Goal: Information Seeking & Learning: Learn about a topic

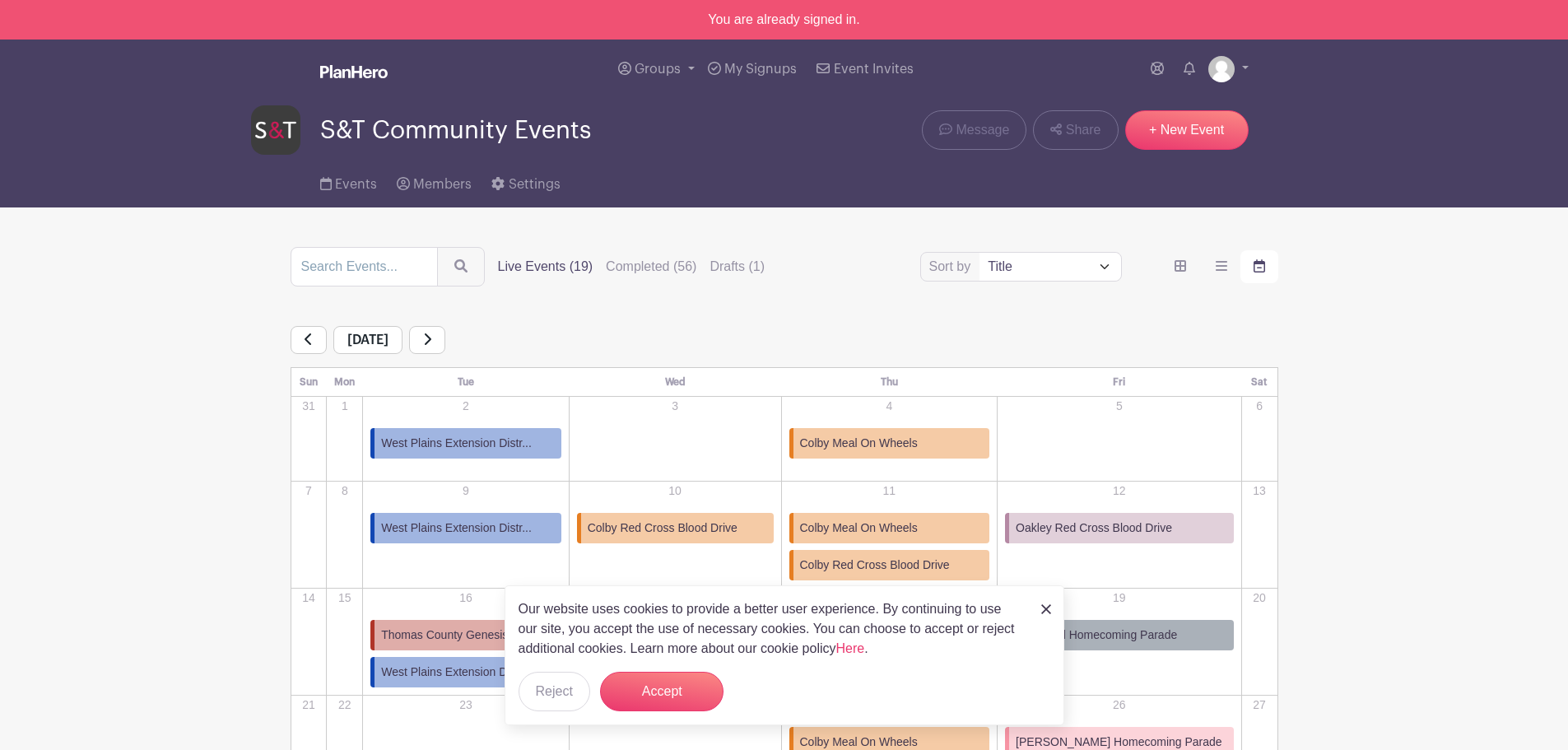
click at [1043, 612] on img at bounding box center [1046, 609] width 9 height 9
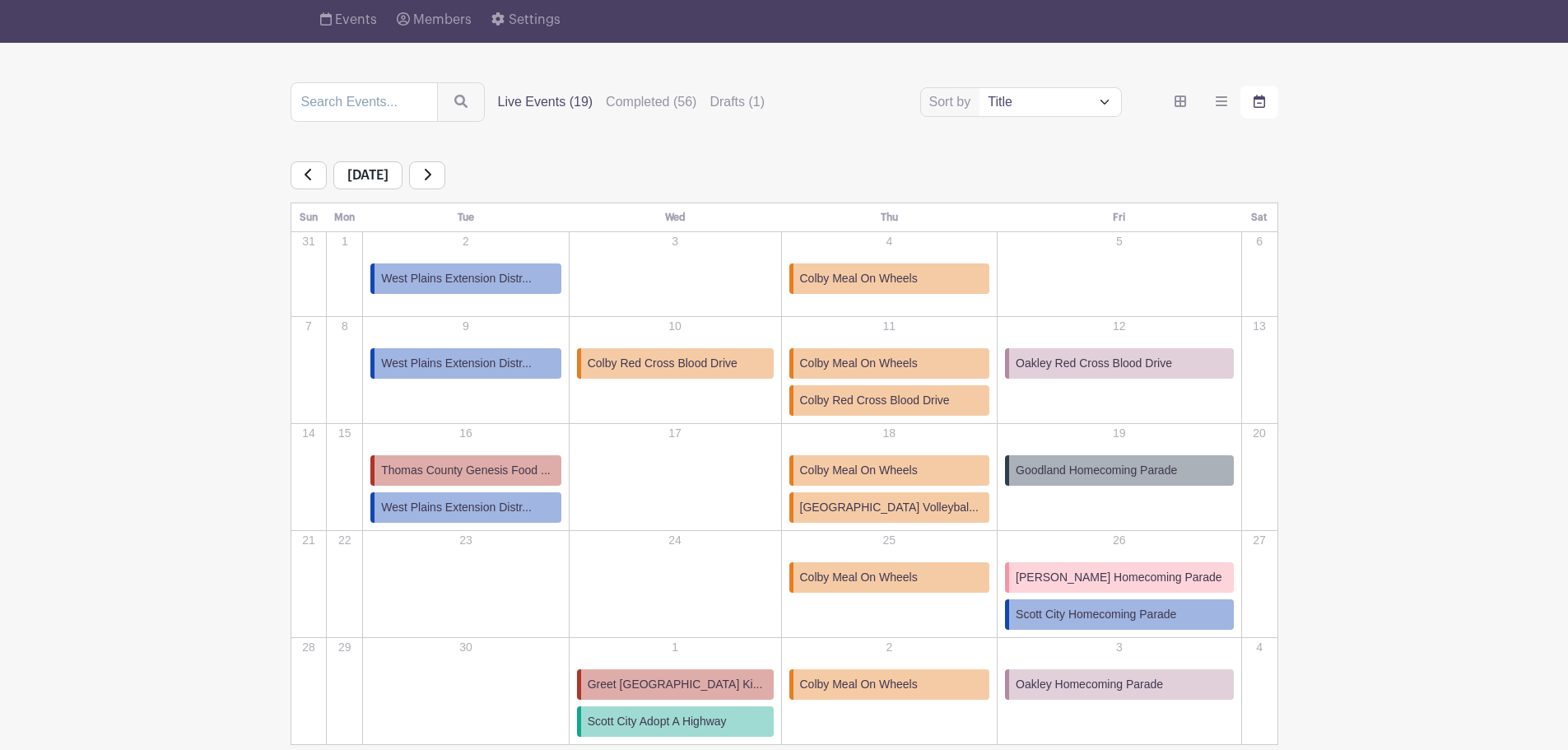
scroll to position [247, 0]
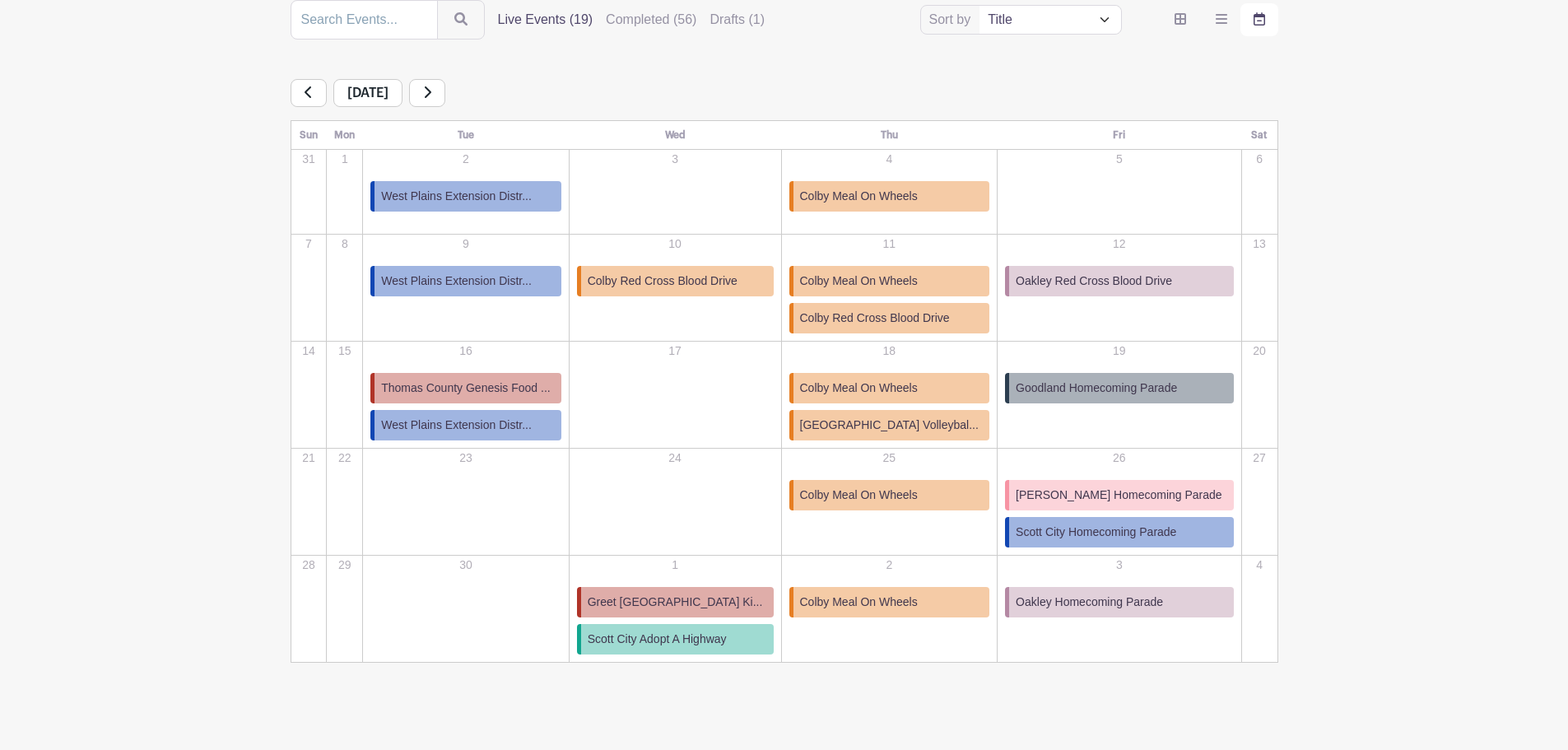
click at [446, 101] on link at bounding box center [427, 93] width 36 height 28
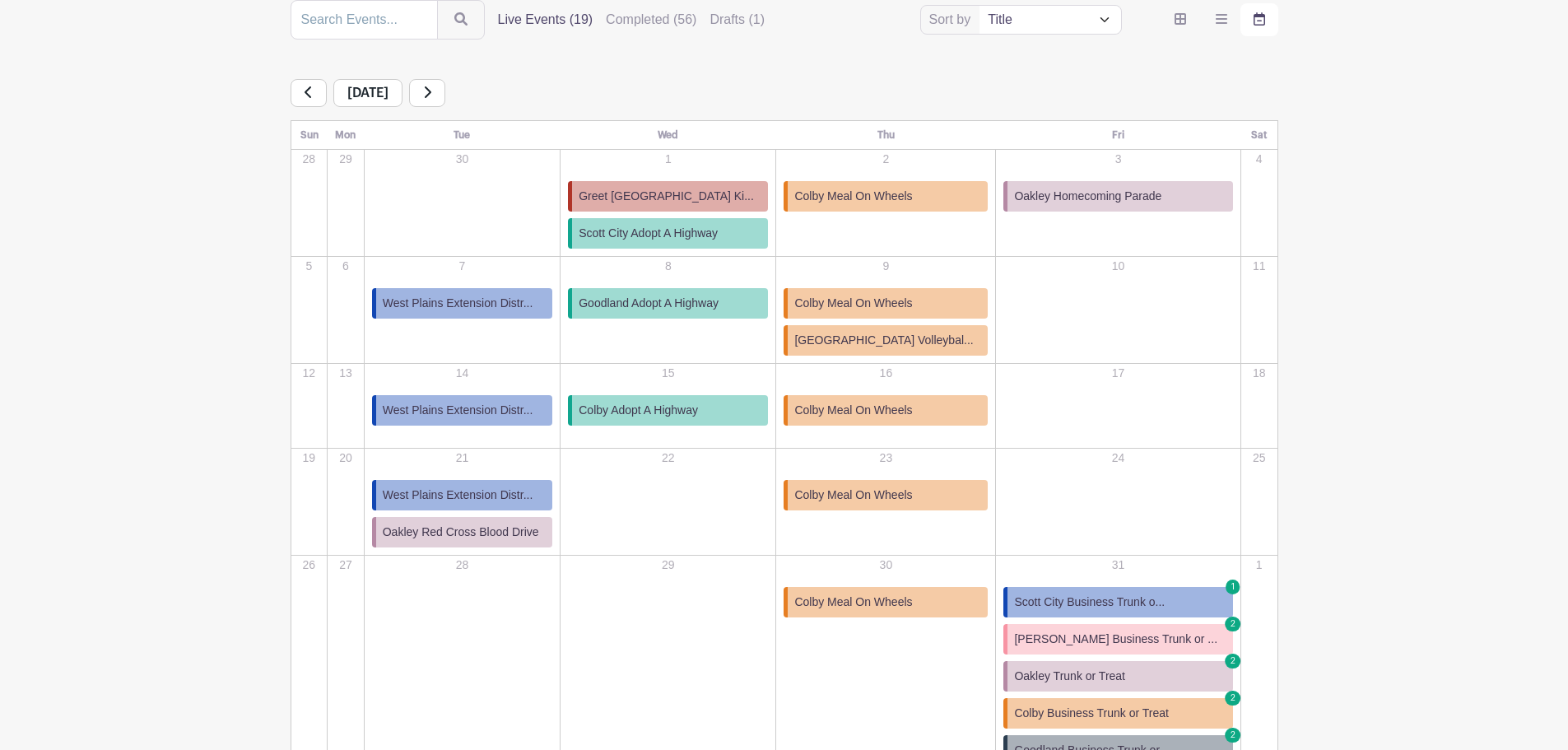
click at [309, 94] on icon at bounding box center [308, 92] width 9 height 13
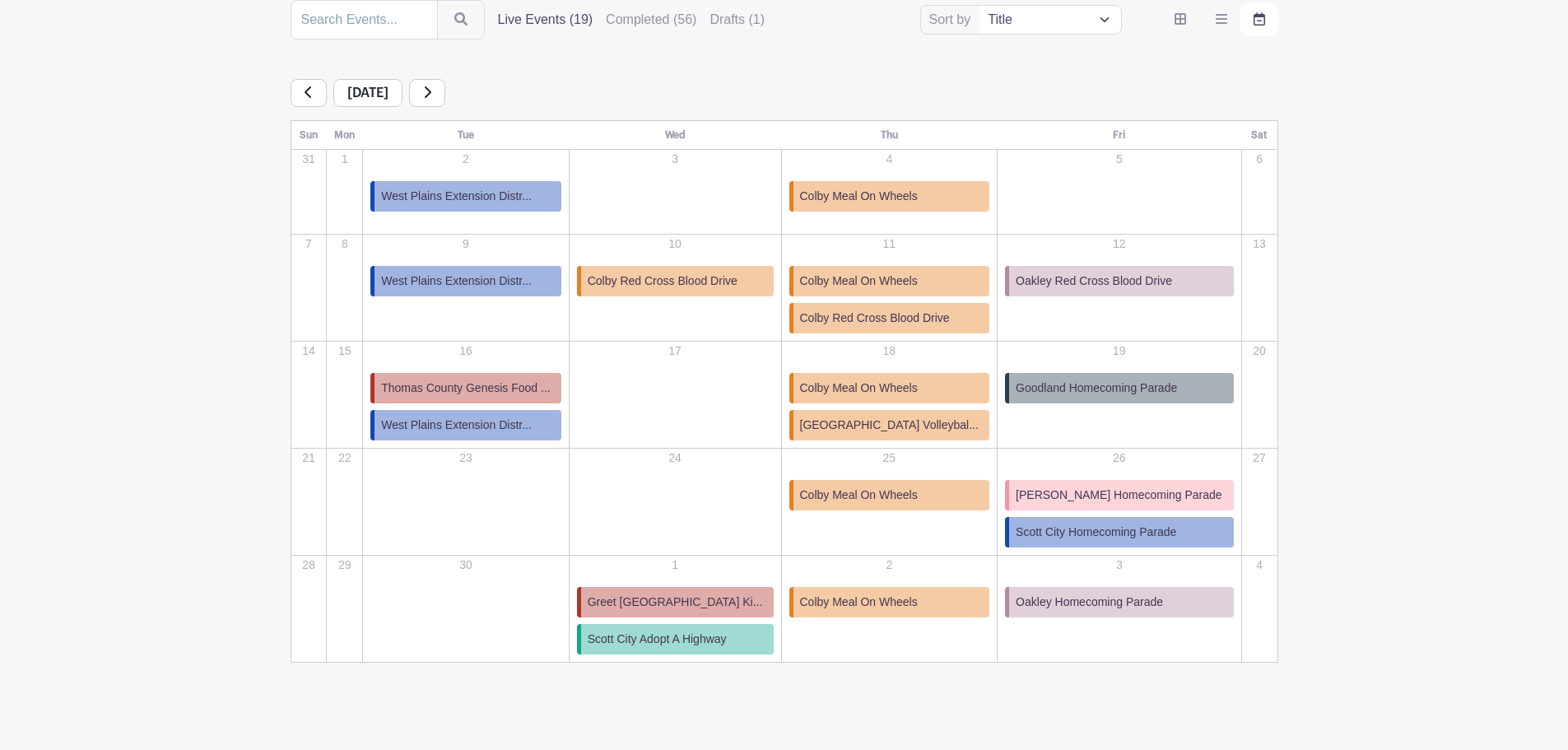
click at [928, 427] on span "[GEOGRAPHIC_DATA] Volleybal..." at bounding box center [890, 425] width 178 height 17
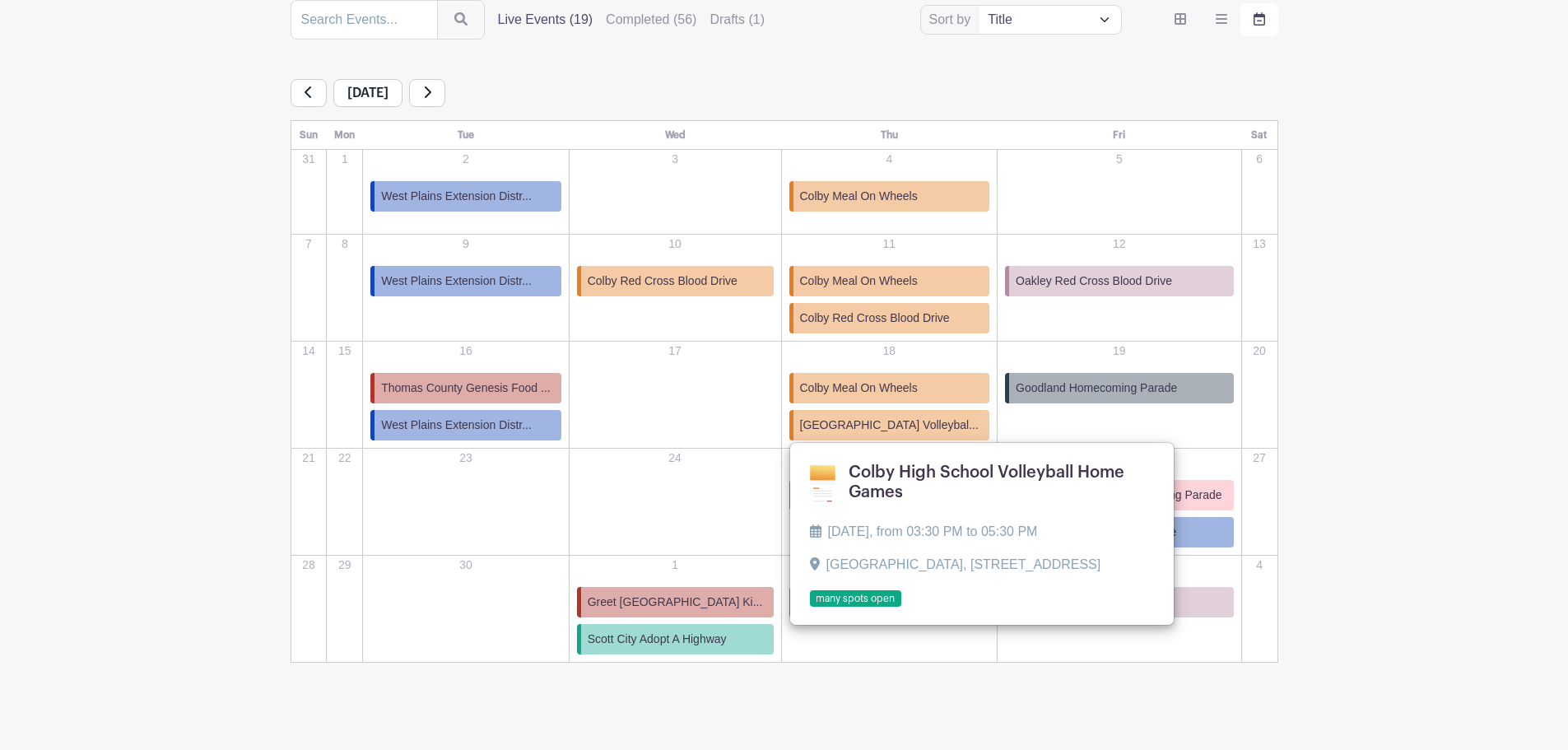
click at [810, 607] on link at bounding box center [810, 607] width 0 height 0
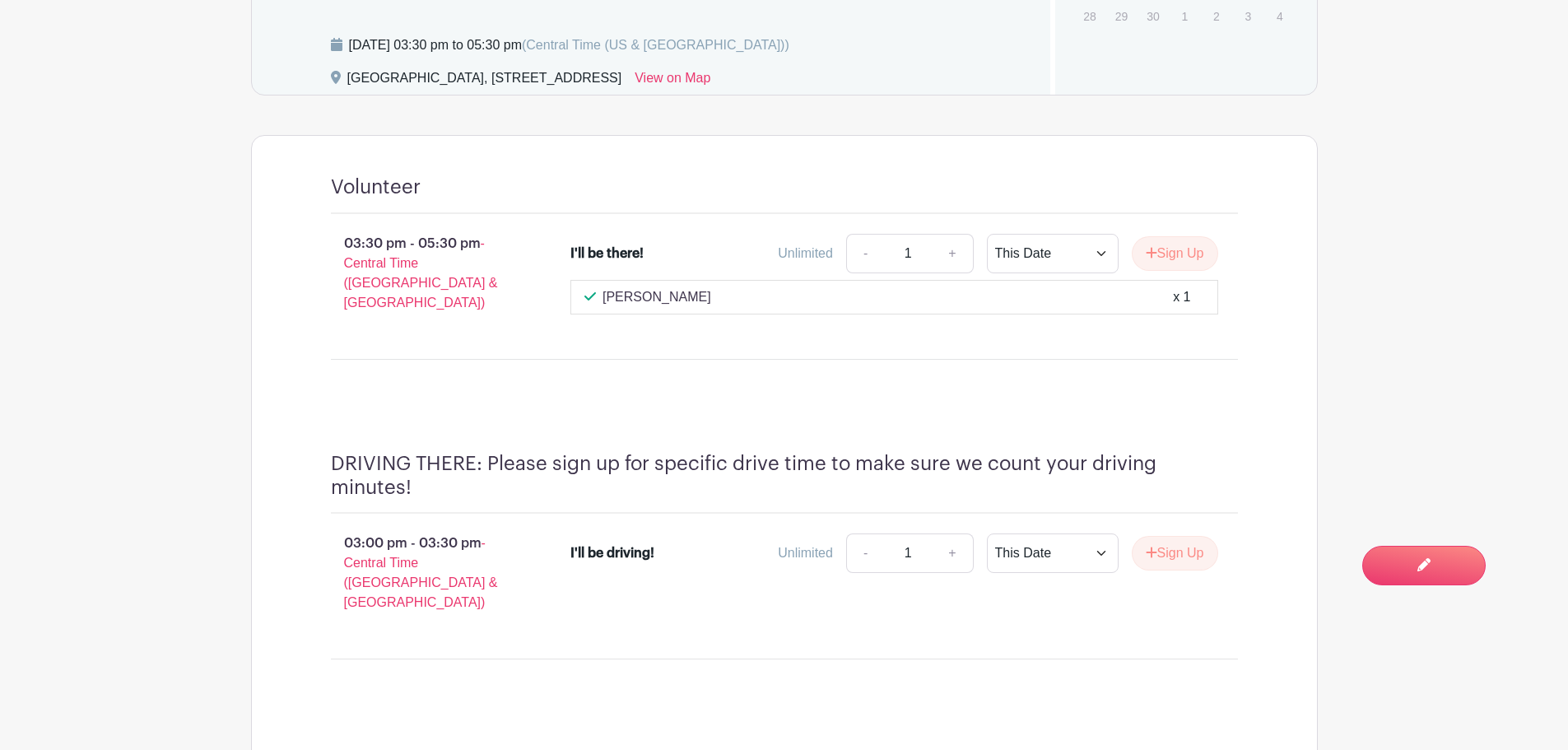
scroll to position [1028, 0]
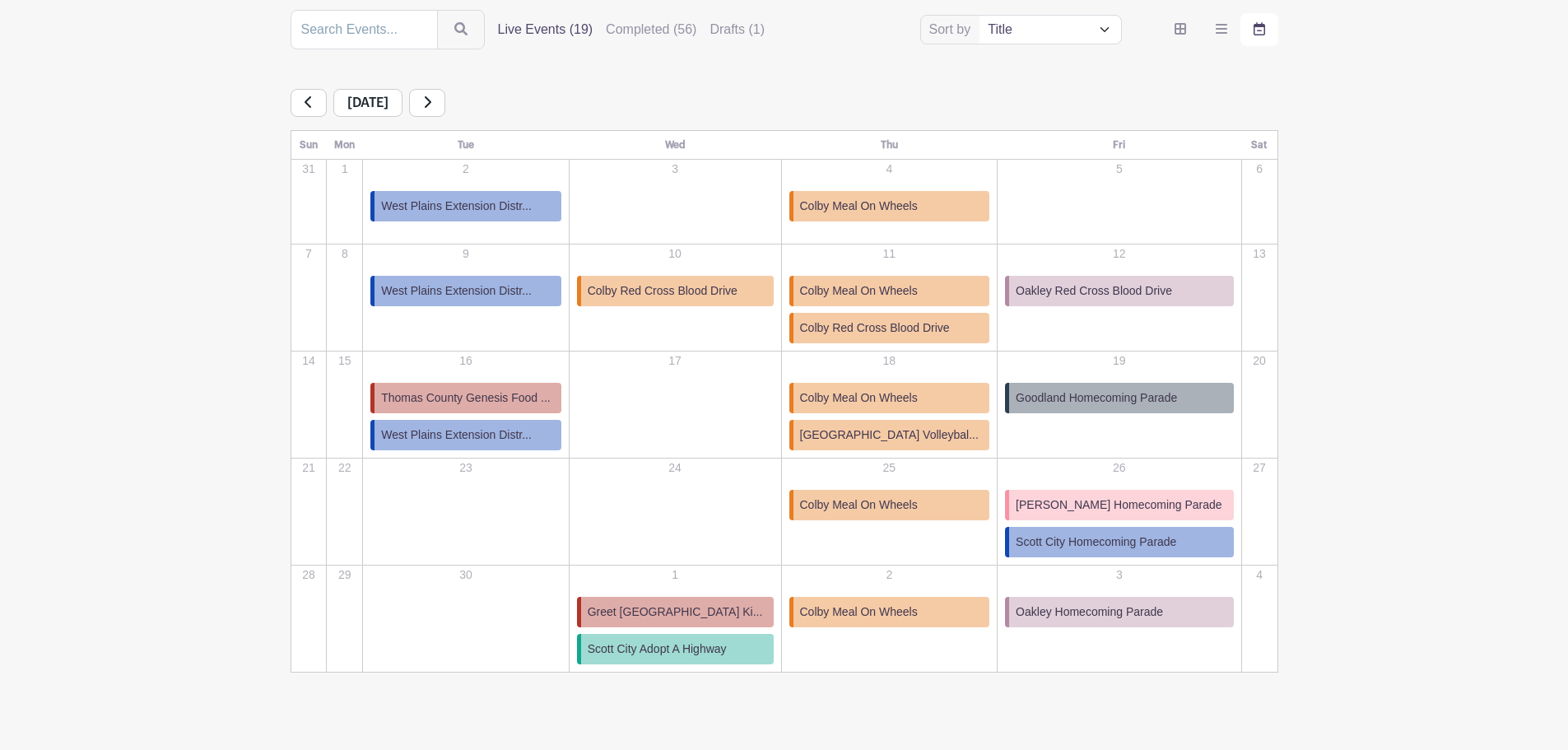
scroll to position [247, 0]
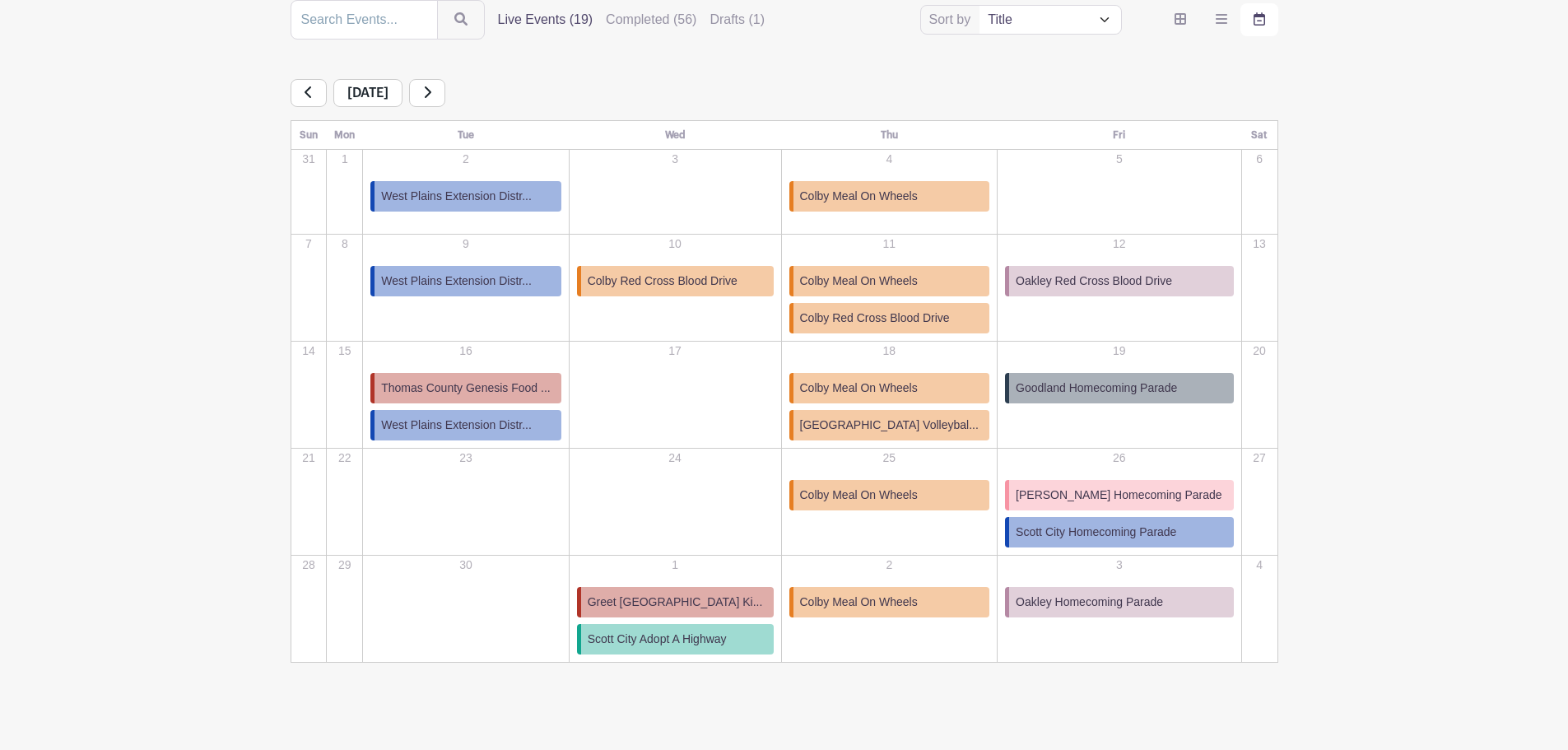
click at [316, 90] on link at bounding box center [308, 93] width 36 height 28
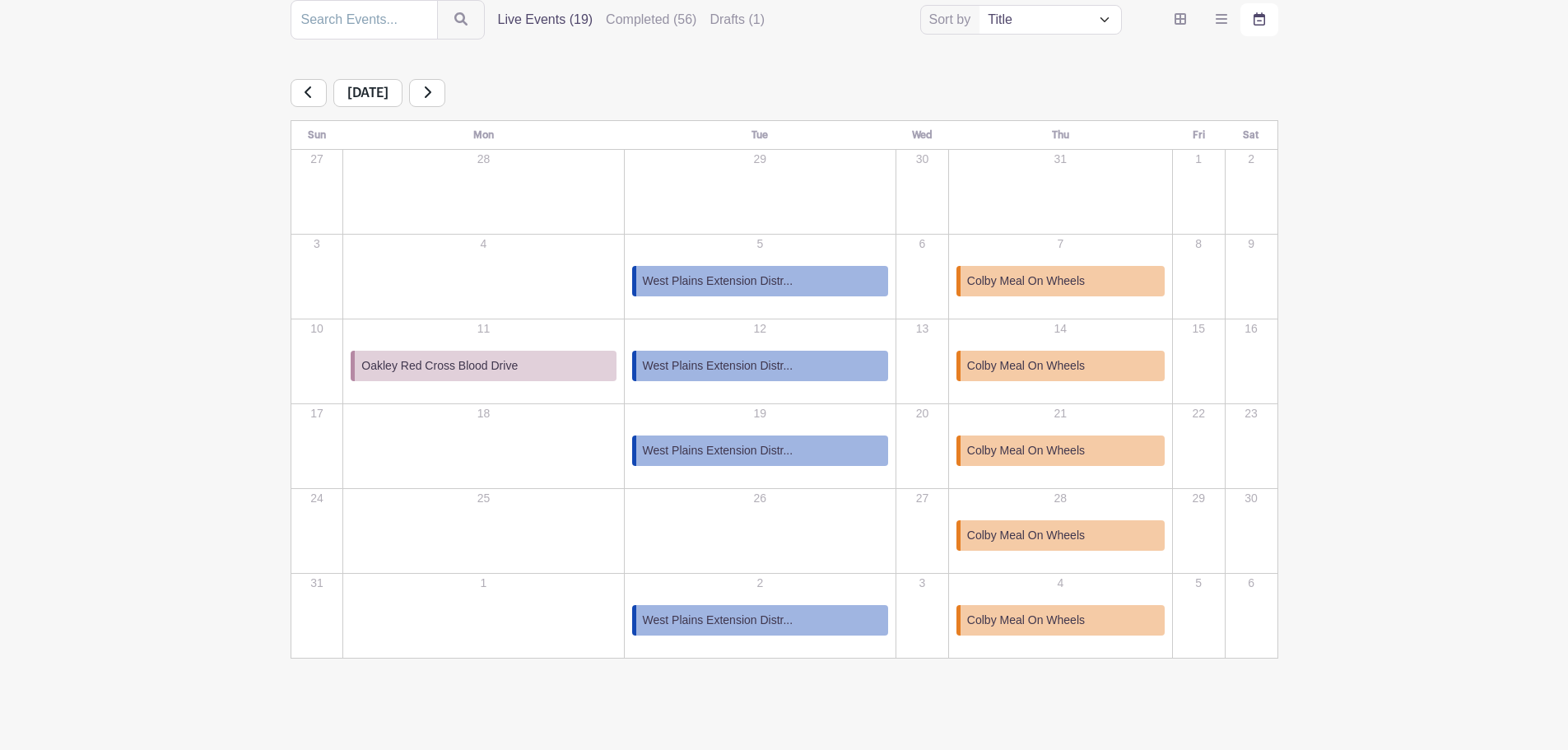
click at [432, 97] on icon at bounding box center [427, 92] width 9 height 13
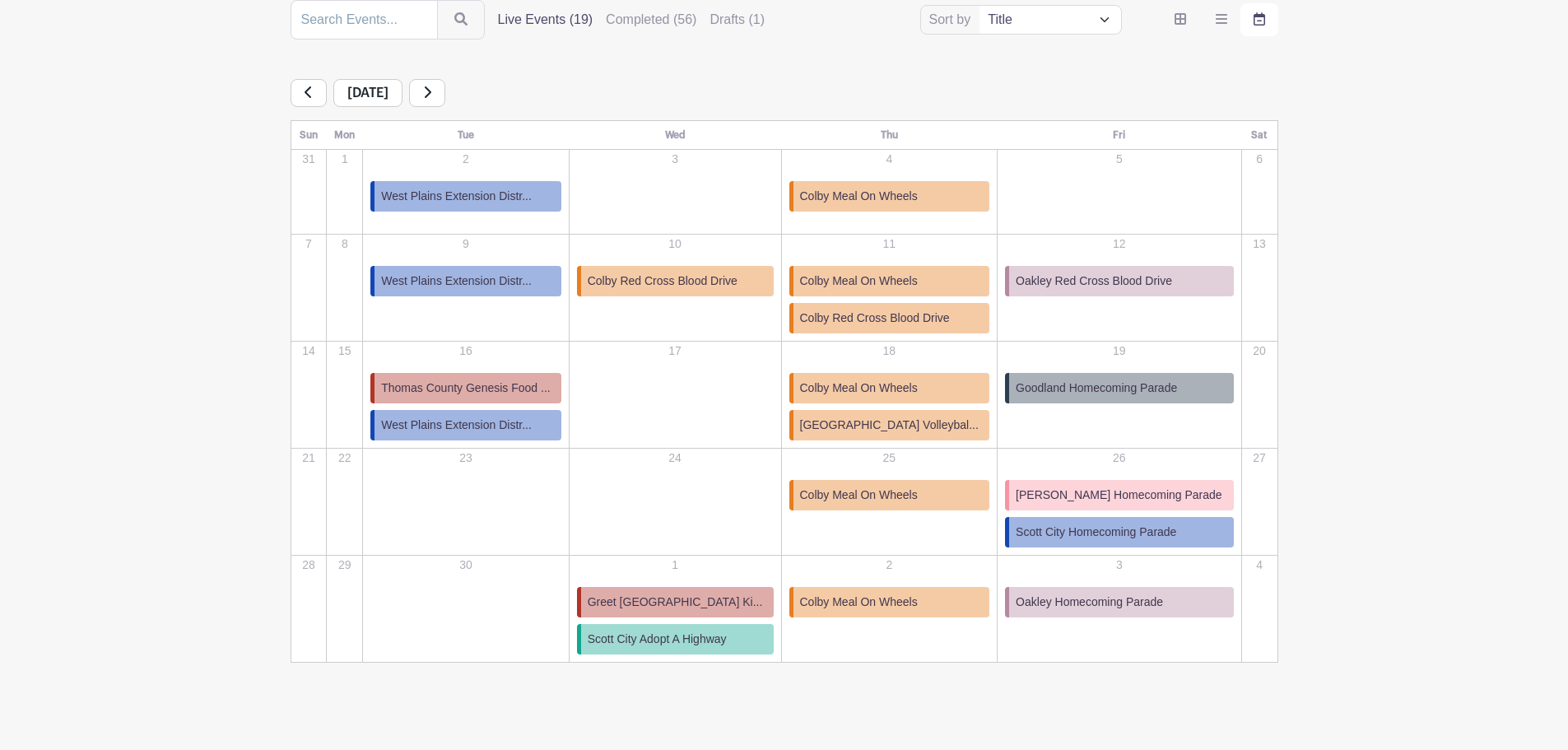
click at [446, 99] on link at bounding box center [427, 93] width 36 height 28
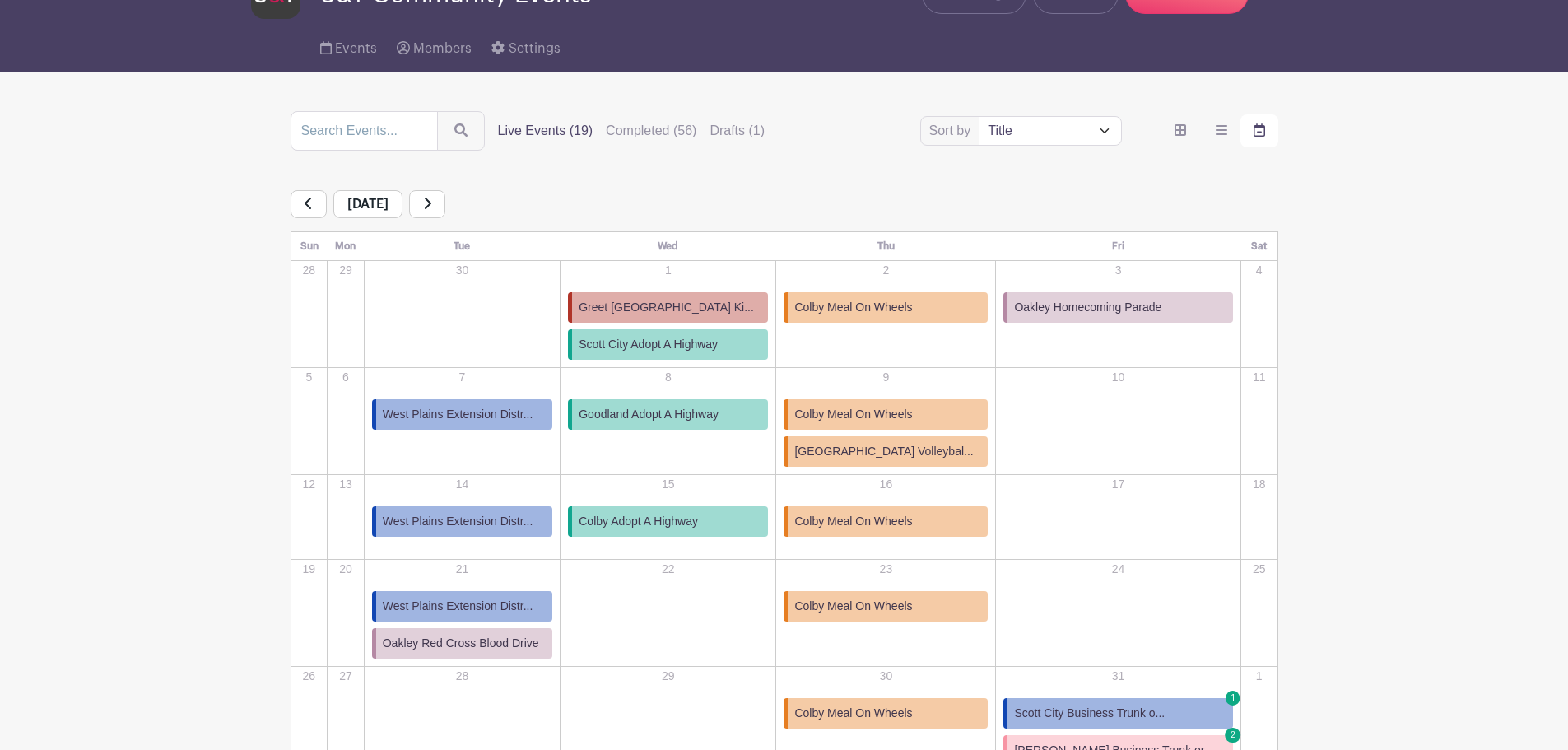
scroll to position [127, 0]
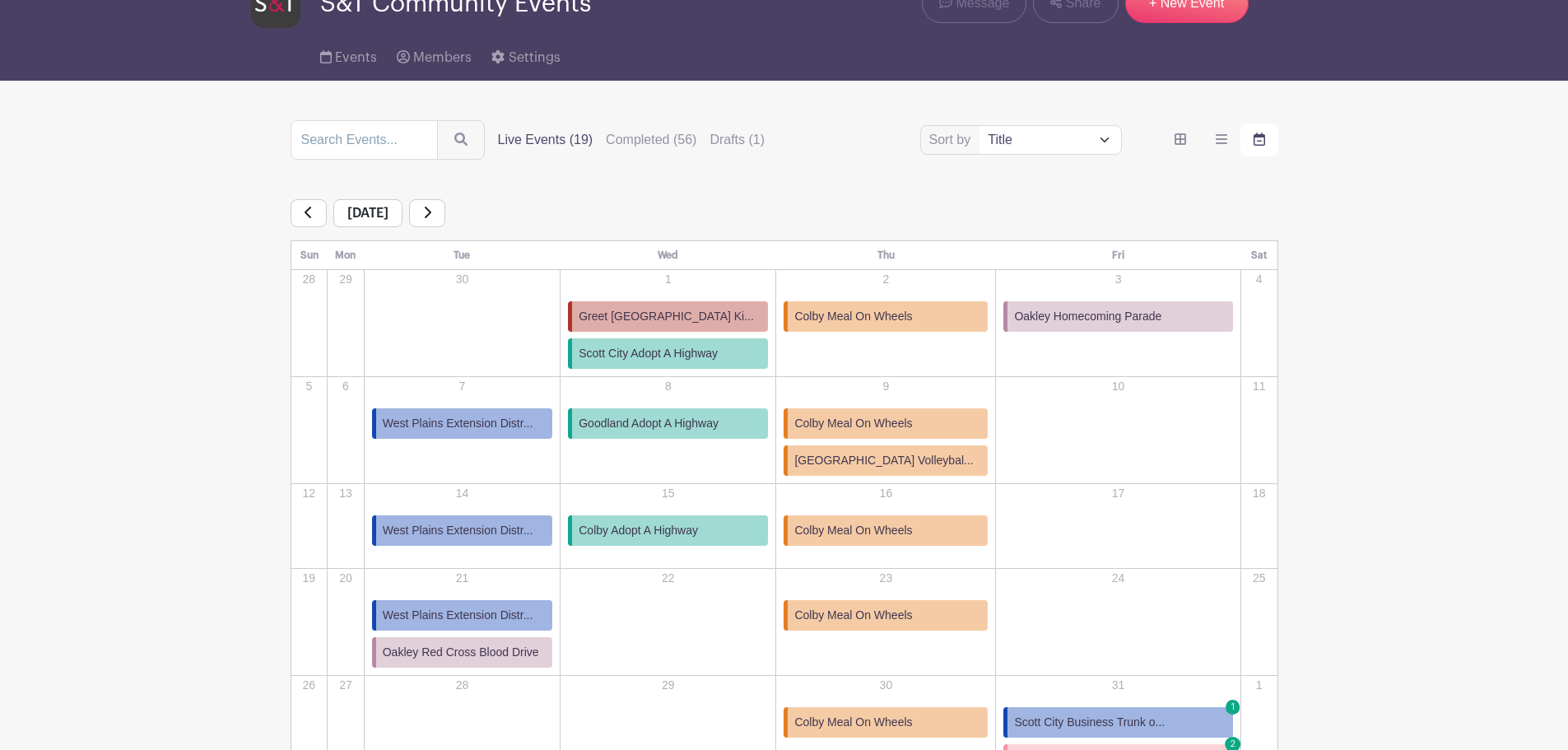
click at [304, 218] on icon at bounding box center [308, 212] width 9 height 13
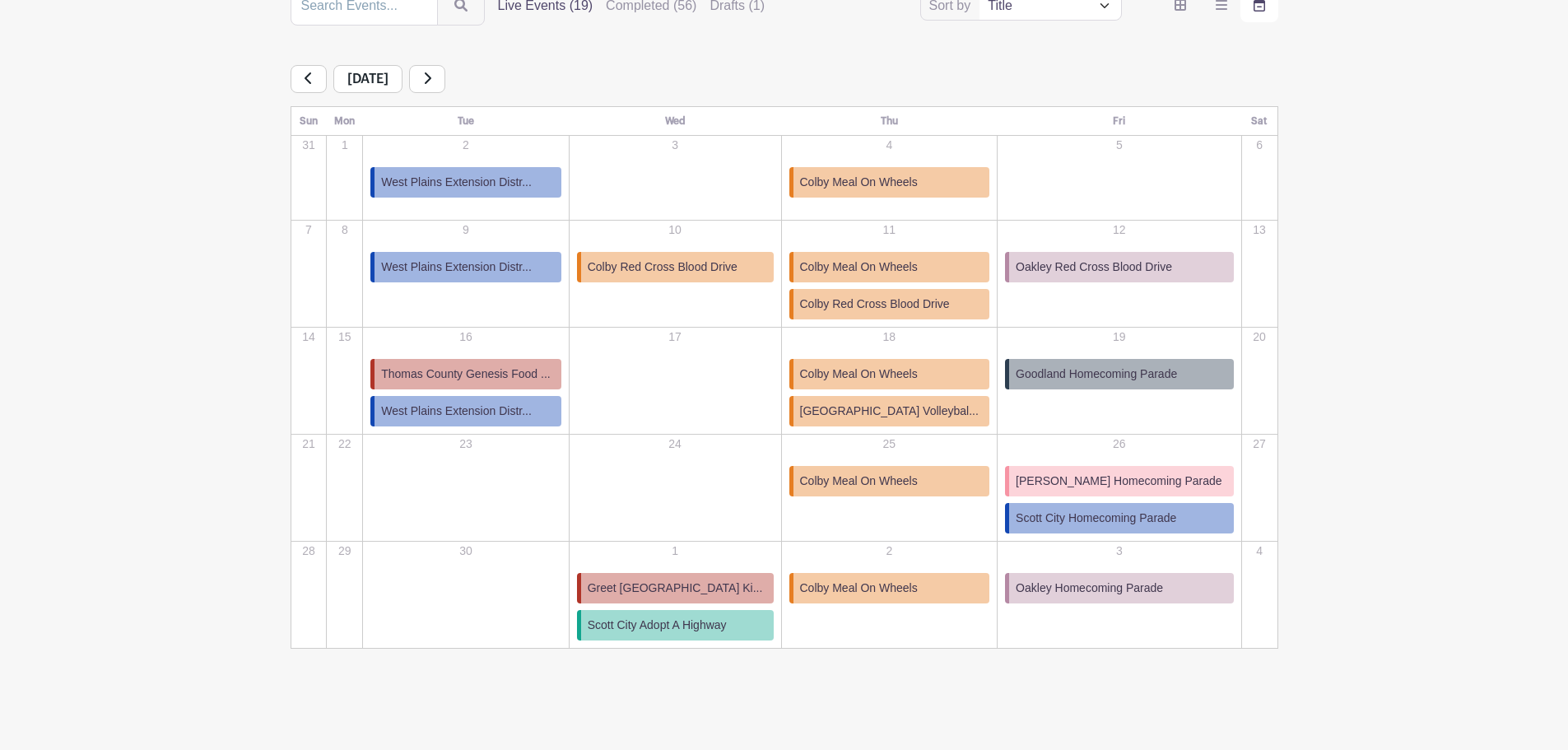
scroll to position [263, 0]
click at [446, 82] on link at bounding box center [427, 78] width 36 height 28
